Goal: Navigation & Orientation: Find specific page/section

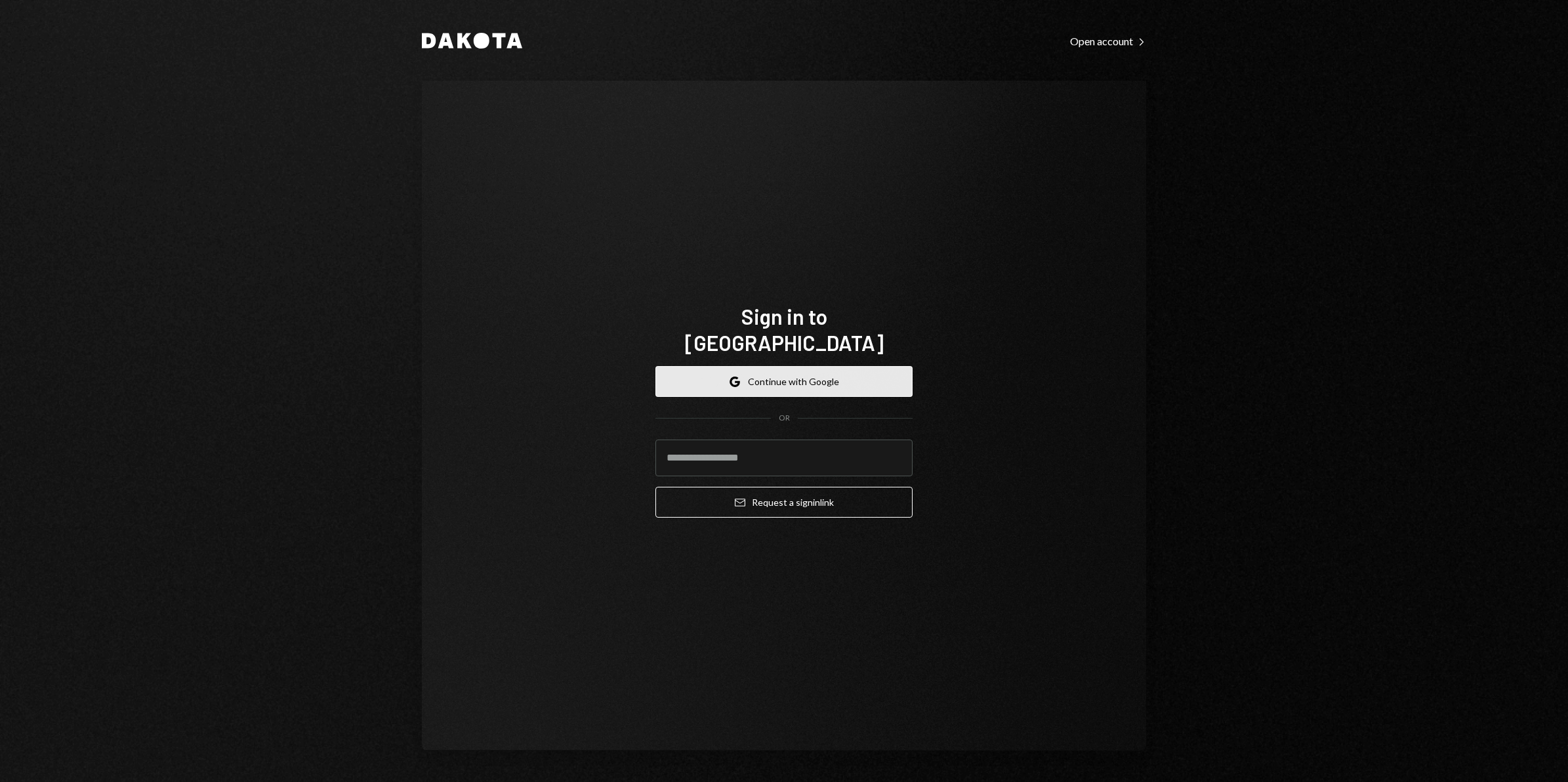
click at [837, 377] on button "Google Continue with Google" at bounding box center [784, 381] width 257 height 31
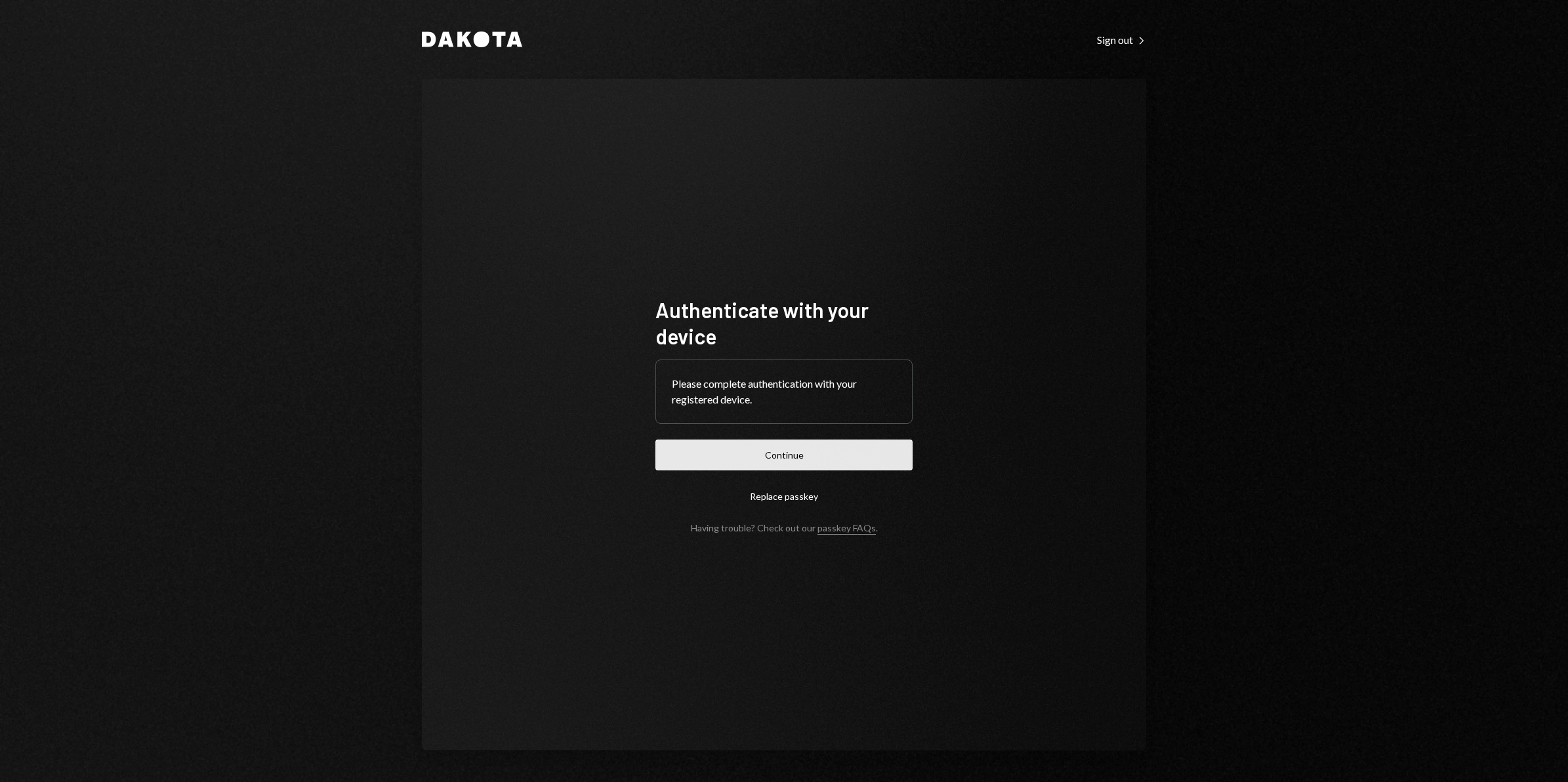
click at [814, 451] on button "Continue" at bounding box center [784, 455] width 257 height 31
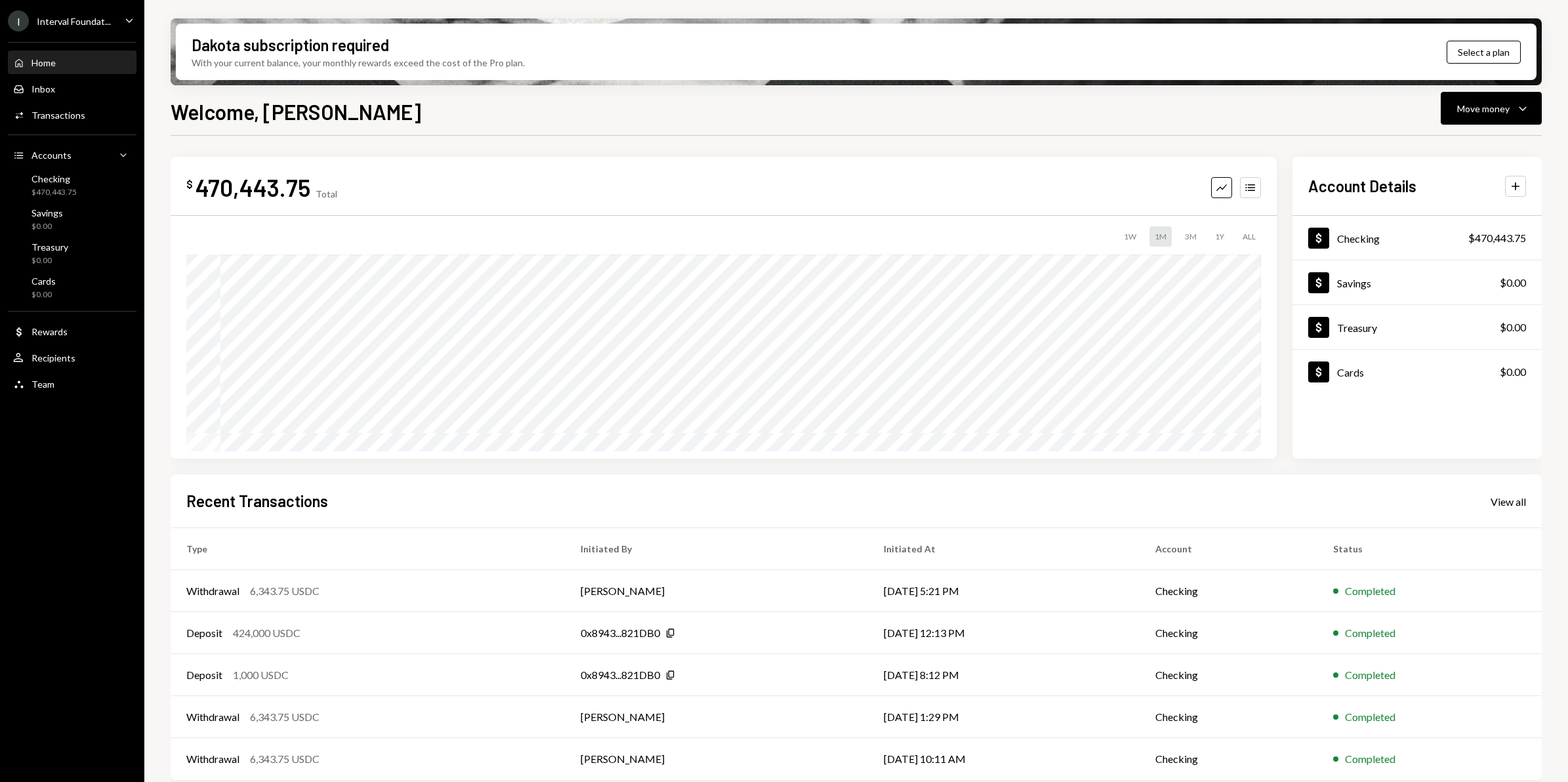
click at [64, 27] on div "I Interval Foundat..." at bounding box center [59, 21] width 103 height 21
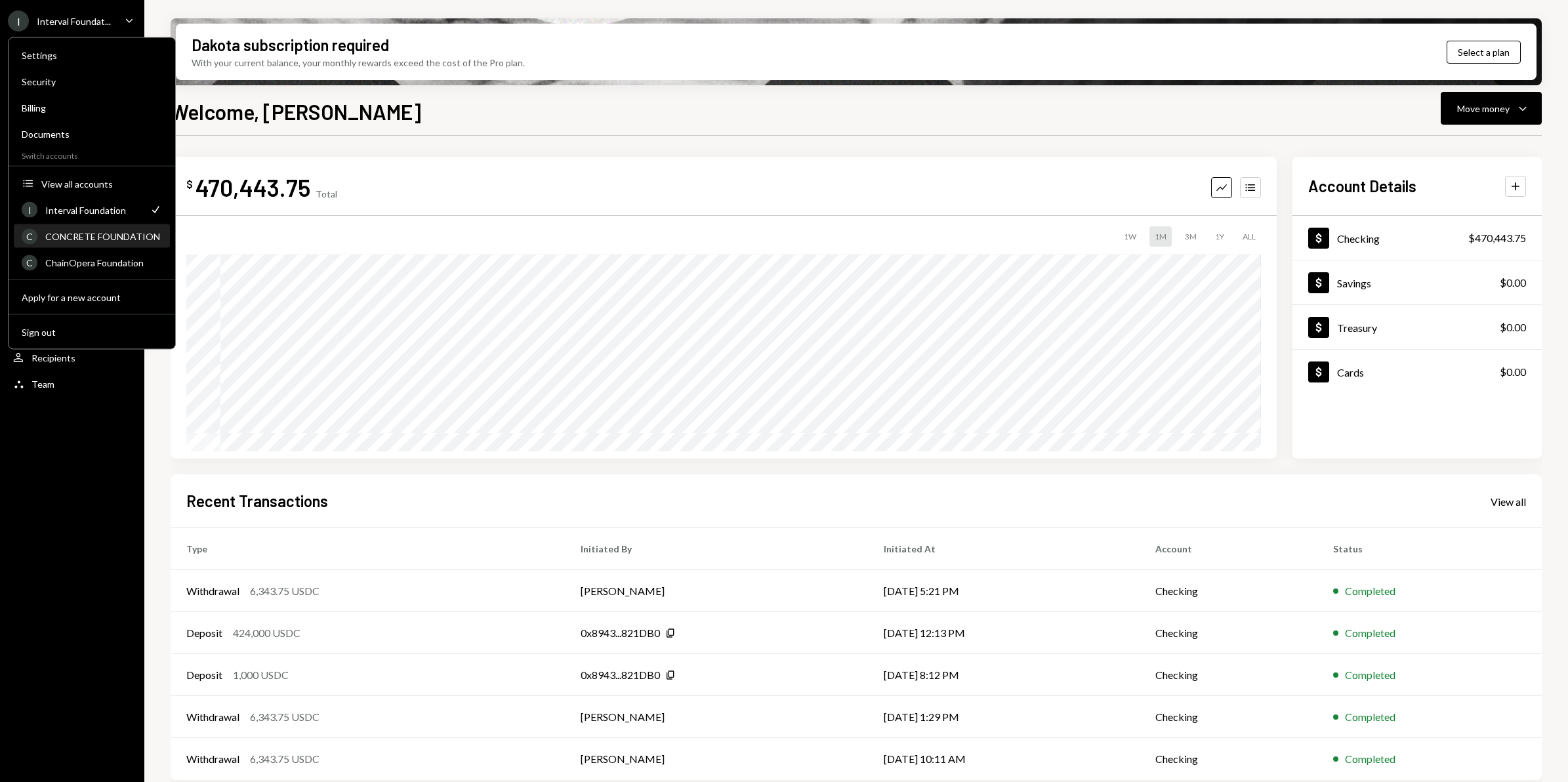
click at [110, 240] on div "CONCRETE FOUNDATION" at bounding box center [104, 236] width 117 height 11
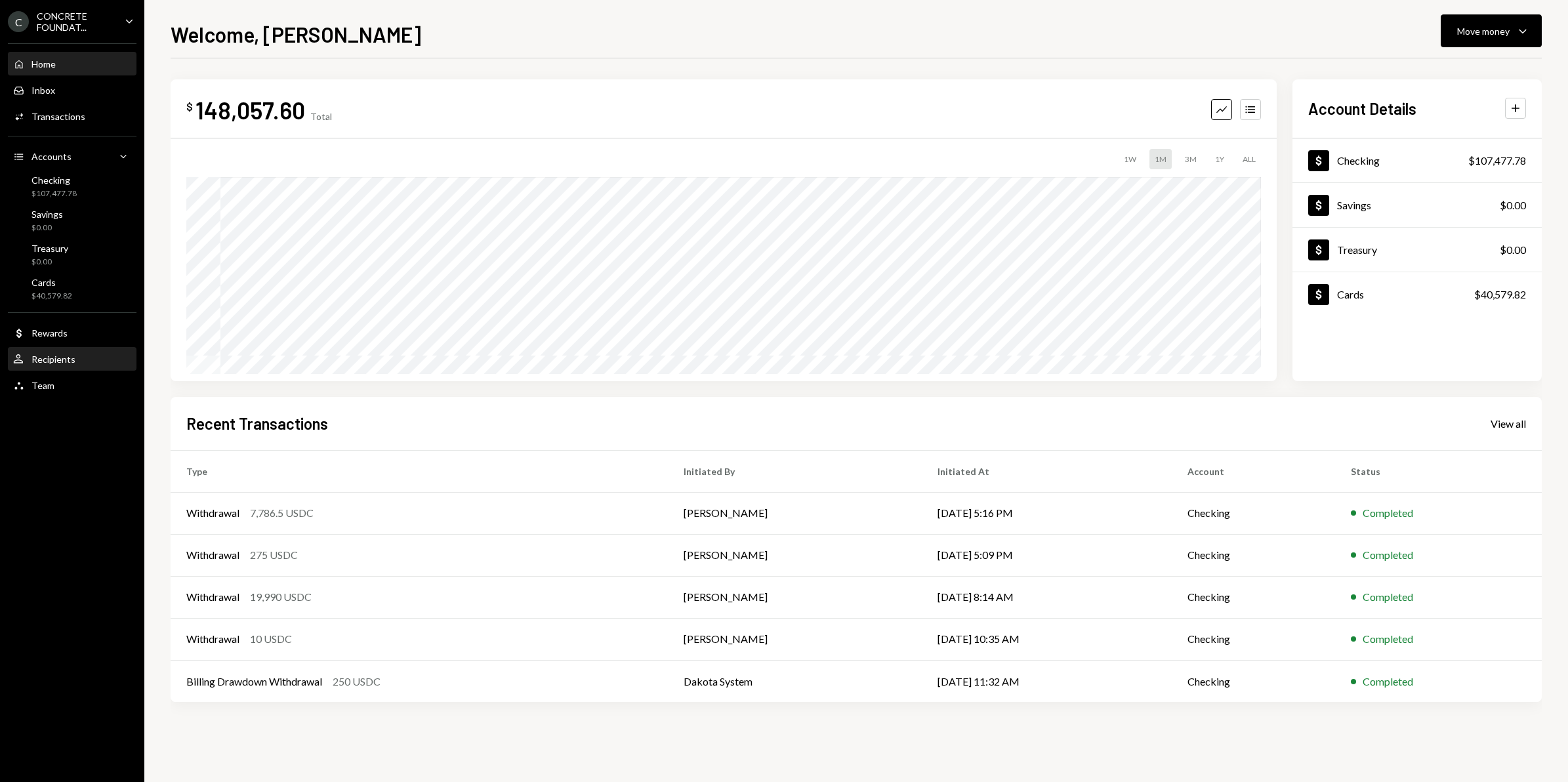
click at [71, 360] on div "Recipients" at bounding box center [53, 358] width 44 height 11
